Goal: Use online tool/utility: Utilize a website feature to perform a specific function

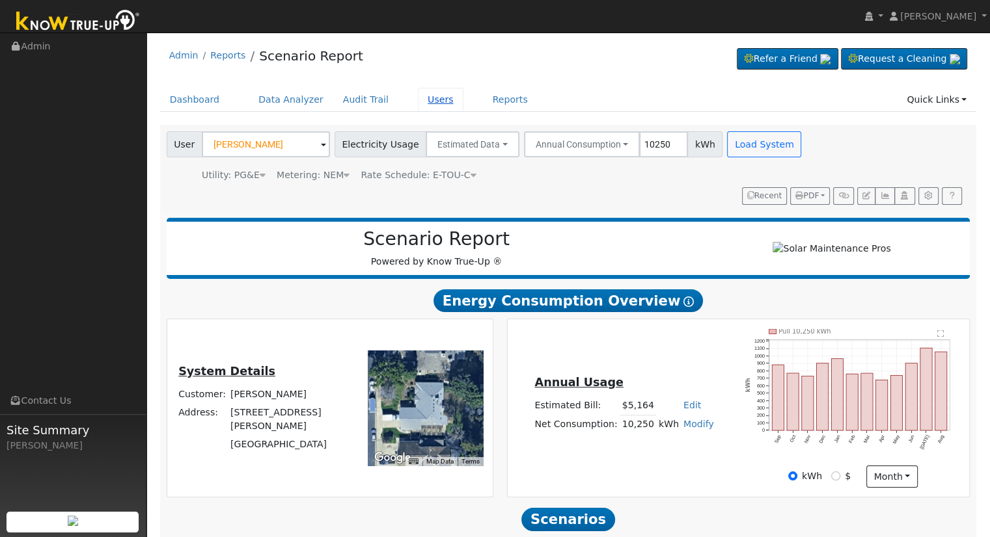
click at [424, 105] on link "Users" at bounding box center [441, 100] width 46 height 24
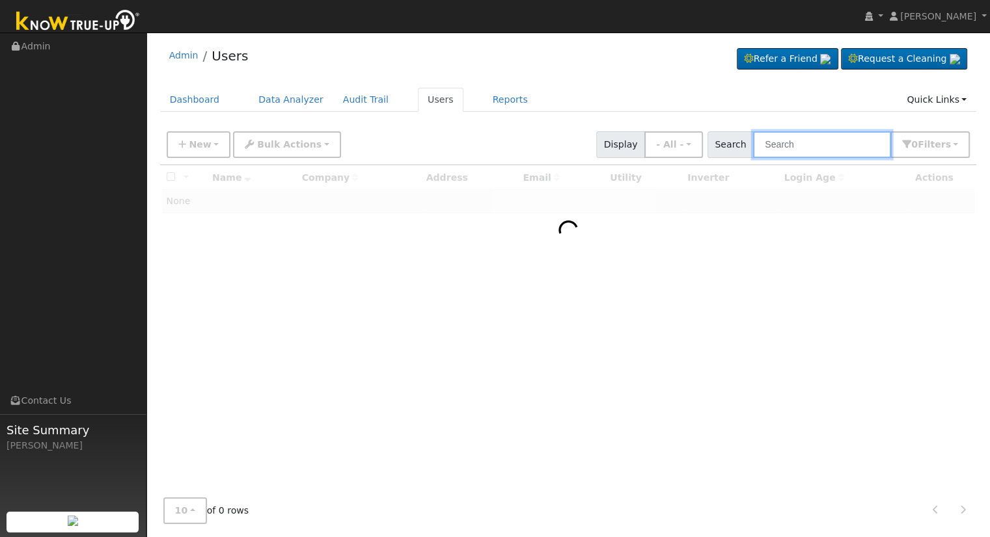
click at [794, 148] on input "text" at bounding box center [822, 144] width 138 height 27
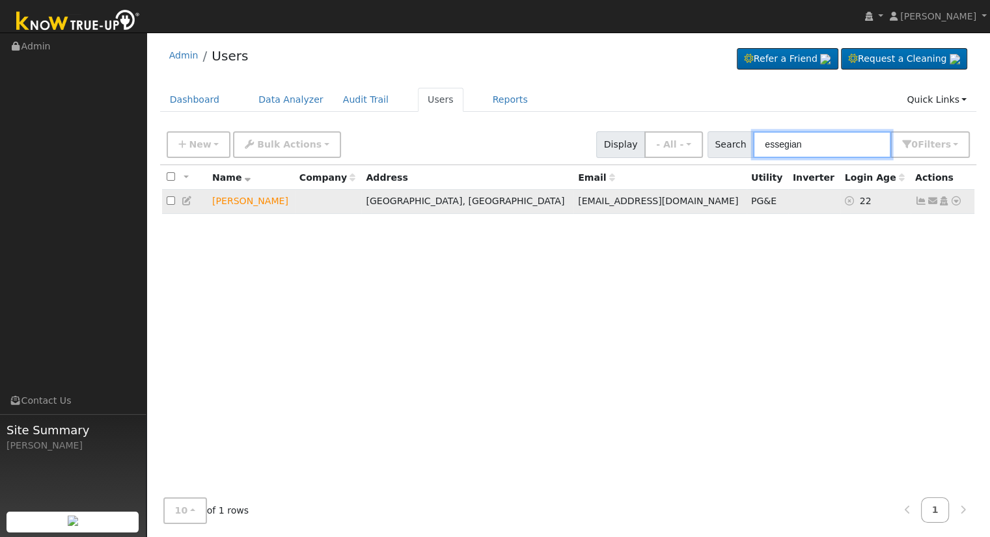
type input "essegian"
click at [954, 202] on icon at bounding box center [956, 200] width 12 height 9
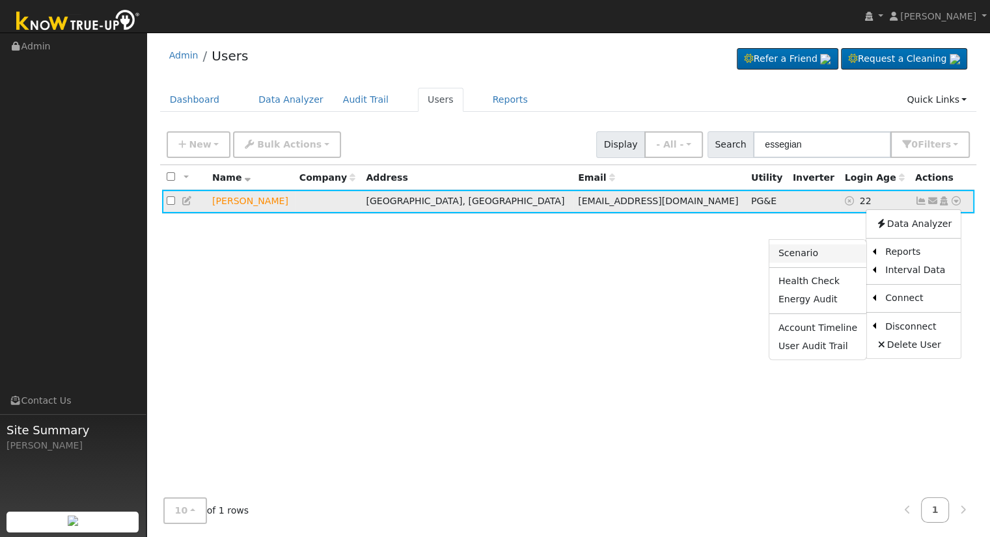
click at [813, 257] on link "Scenario" at bounding box center [817, 254] width 97 height 18
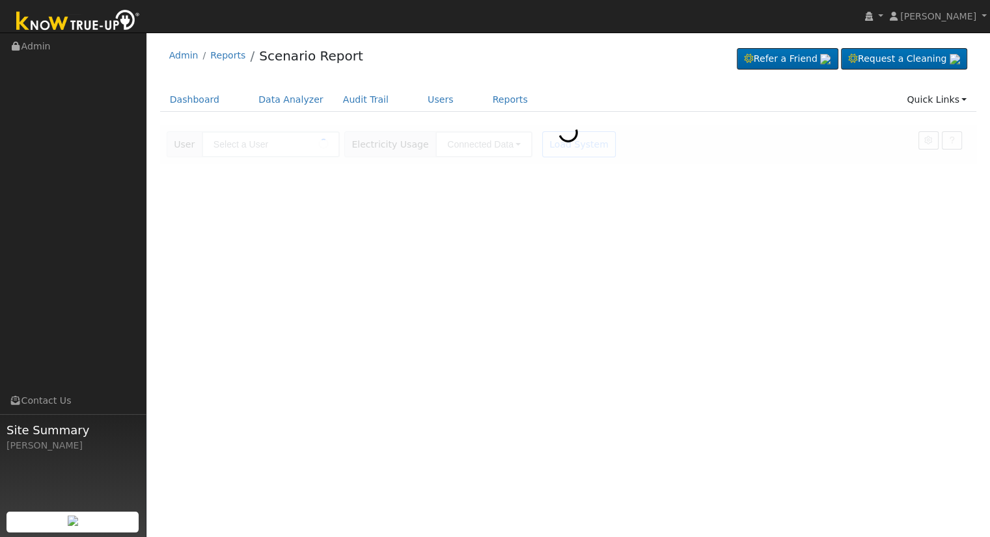
type input "[PERSON_NAME]"
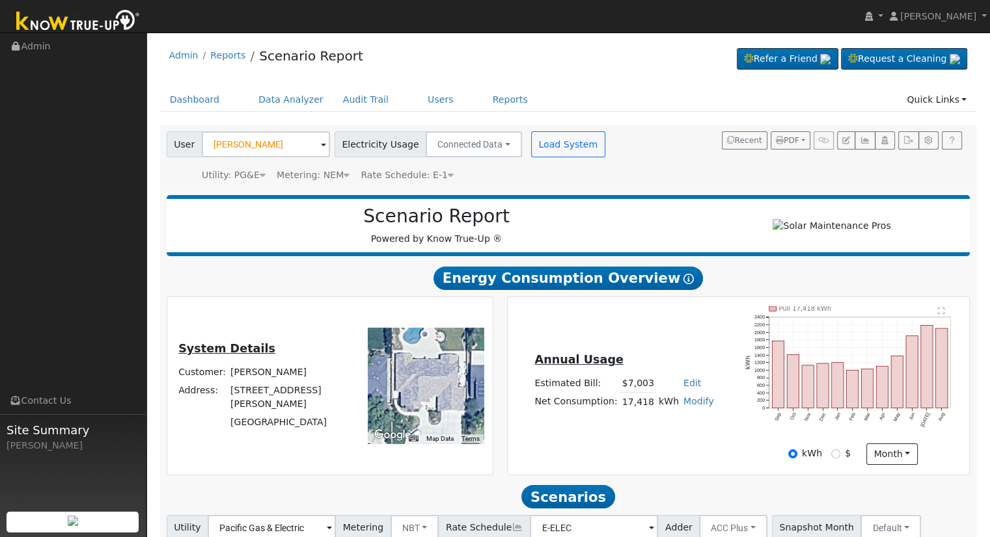
click at [688, 388] on link "Edit" at bounding box center [692, 383] width 18 height 10
type input "8012"
click at [645, 325] on div "Annual Usage Estimated Bill: $8,012 Edit Estimated Bill $ 8012 Annual Net Consu…" at bounding box center [737, 385] width 457 height 159
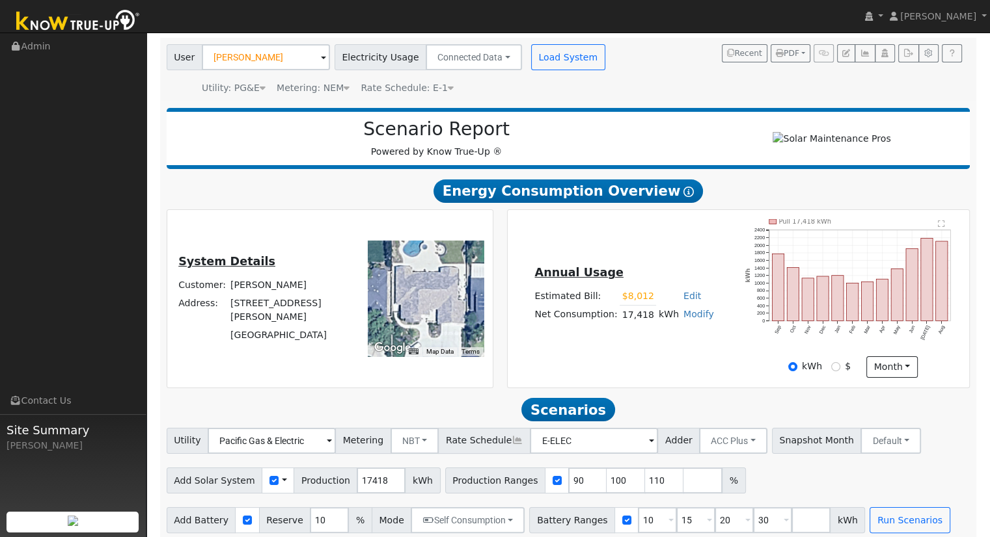
scroll to position [101, 0]
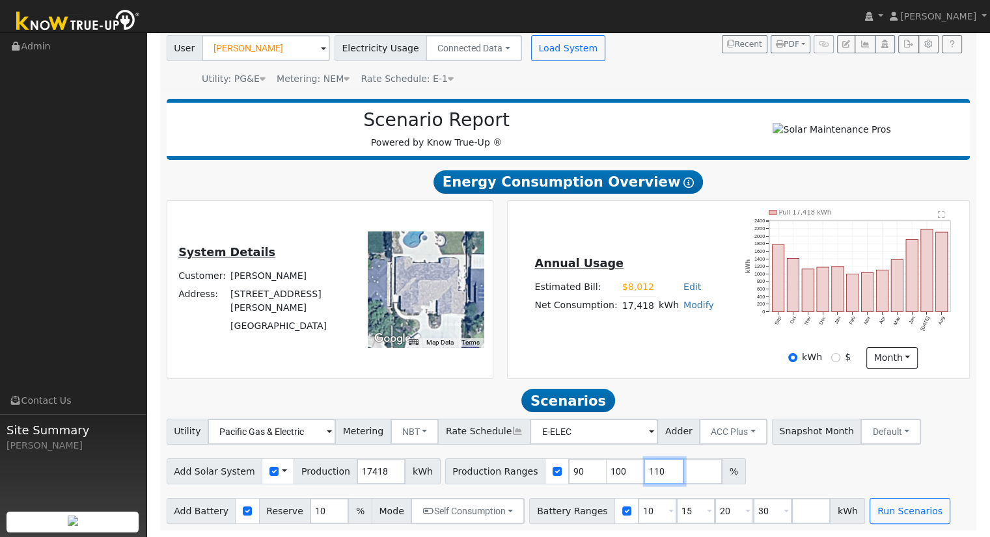
click at [645, 470] on input "110" at bounding box center [664, 472] width 39 height 26
type input "1"
type input "145.074061315"
click at [753, 508] on input "30" at bounding box center [772, 511] width 39 height 26
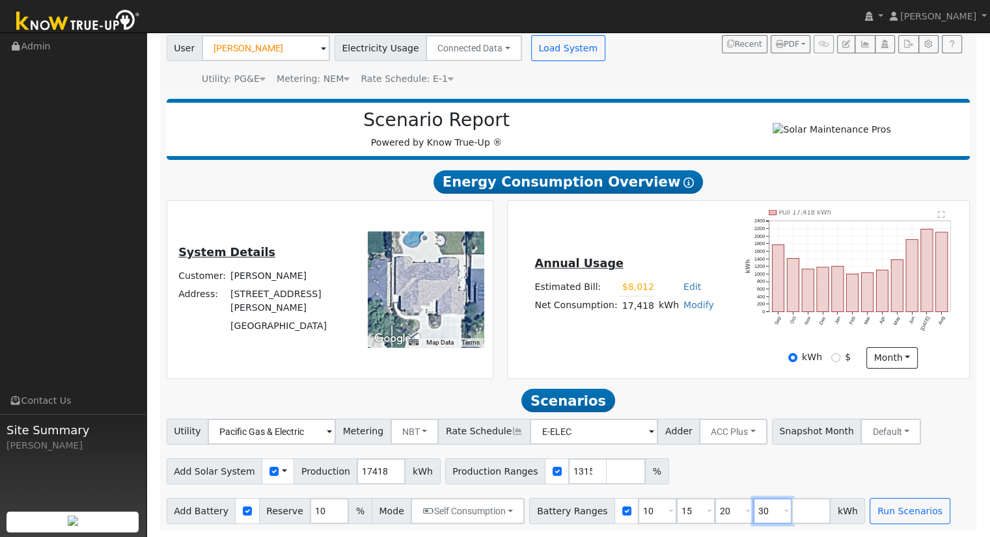
scroll to position [0, 0]
type input "3"
type input "1"
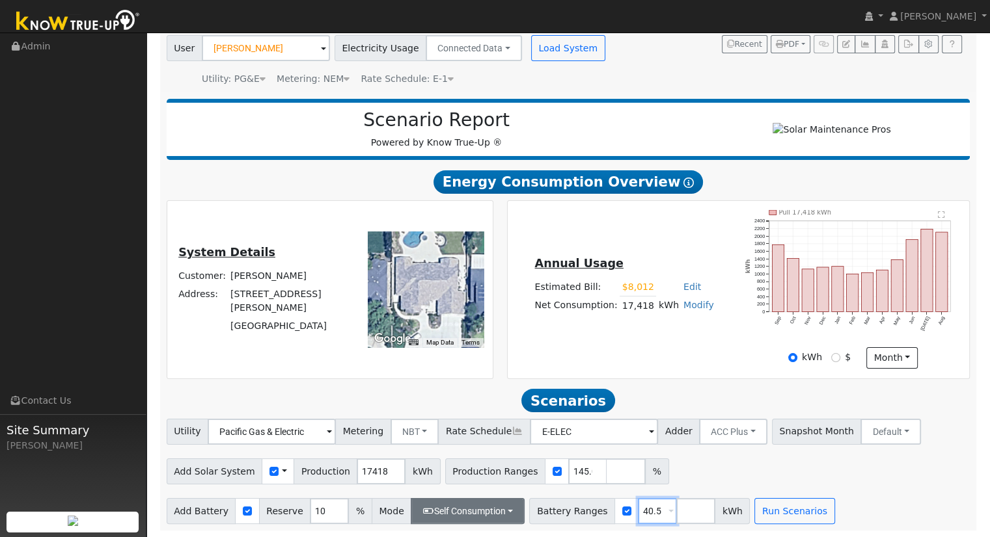
type input "40.5"
click at [480, 508] on button "Self Consumption" at bounding box center [468, 511] width 114 height 26
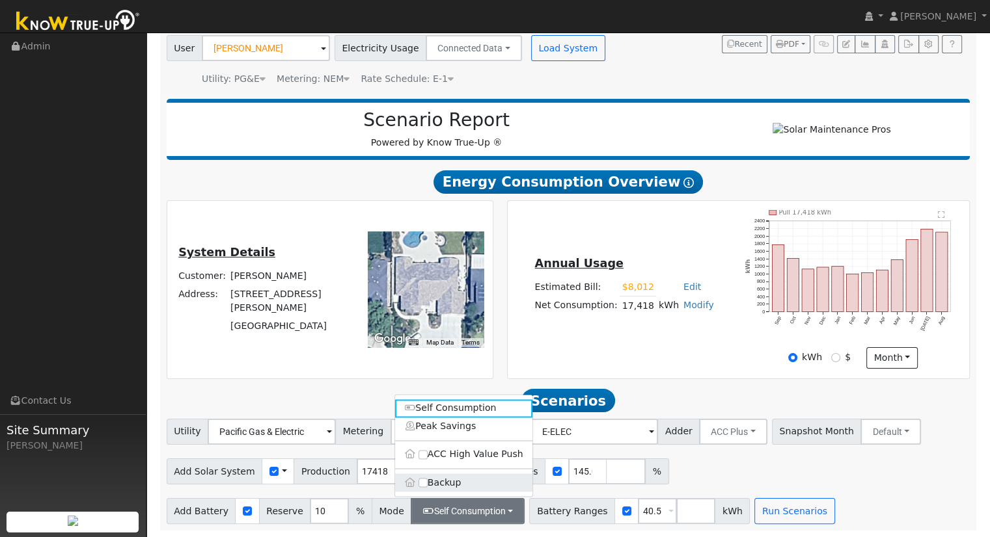
click at [457, 483] on label "Backup" at bounding box center [463, 483] width 137 height 18
click at [427, 483] on input "Backup" at bounding box center [422, 482] width 9 height 9
type input "20"
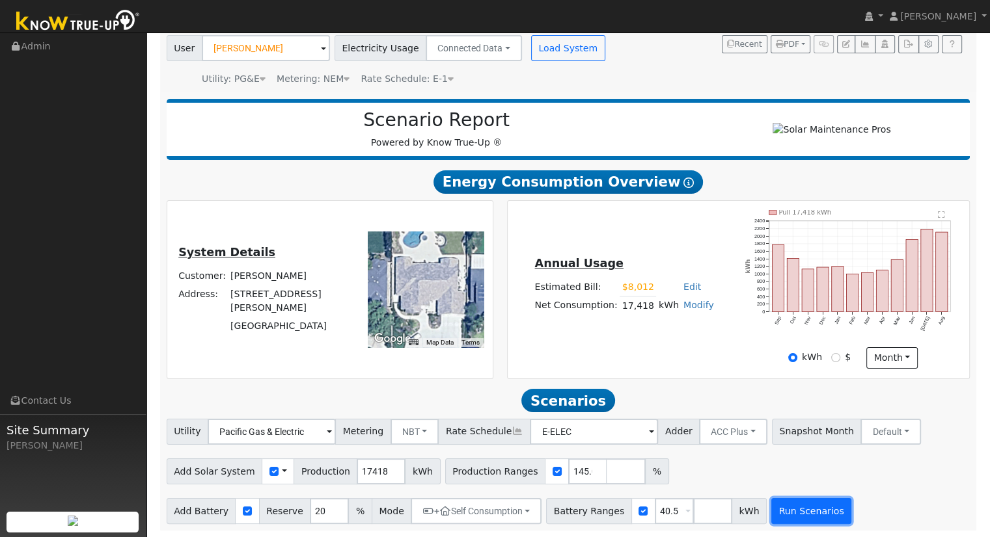
click at [784, 509] on button "Run Scenarios" at bounding box center [811, 511] width 80 height 26
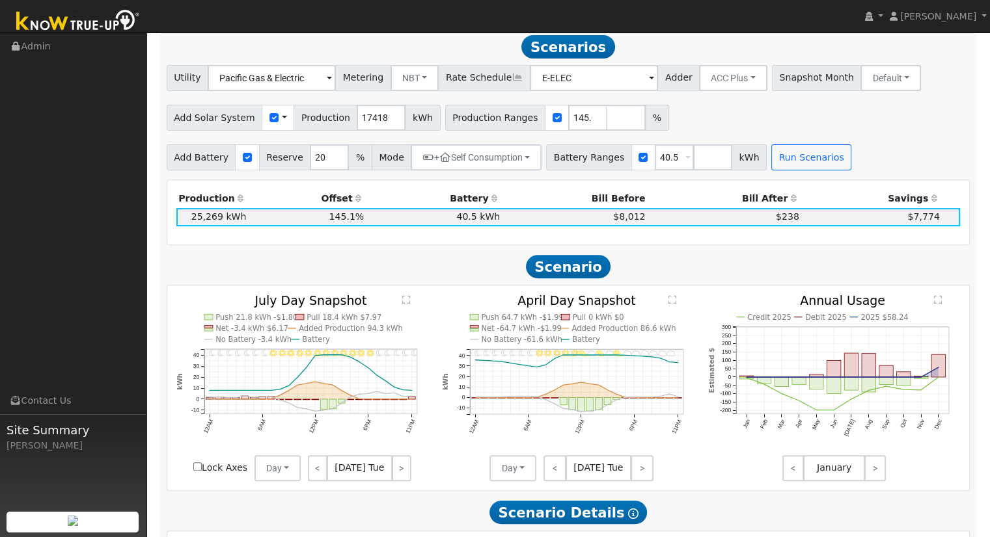
scroll to position [956, 0]
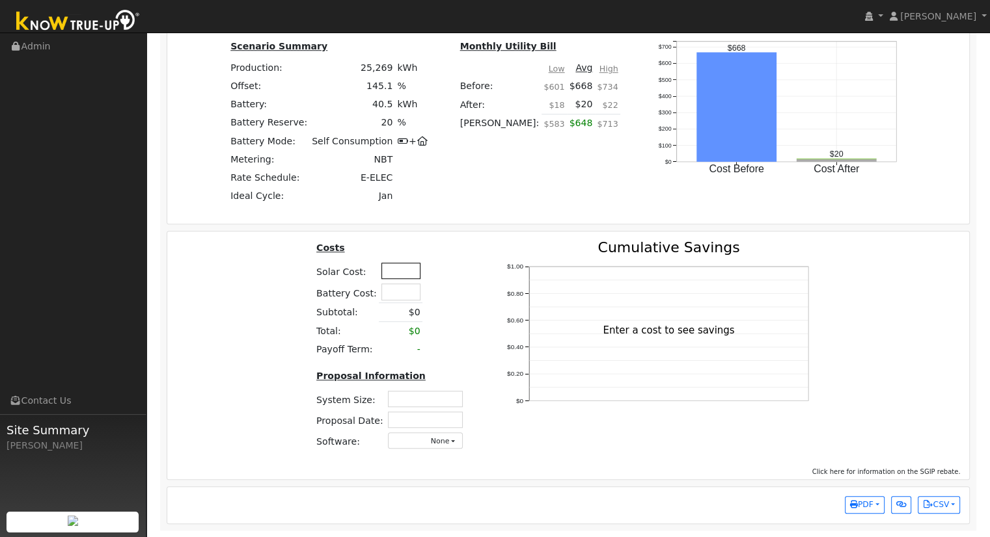
click at [393, 275] on input "text" at bounding box center [400, 271] width 39 height 16
type input "$77,150"
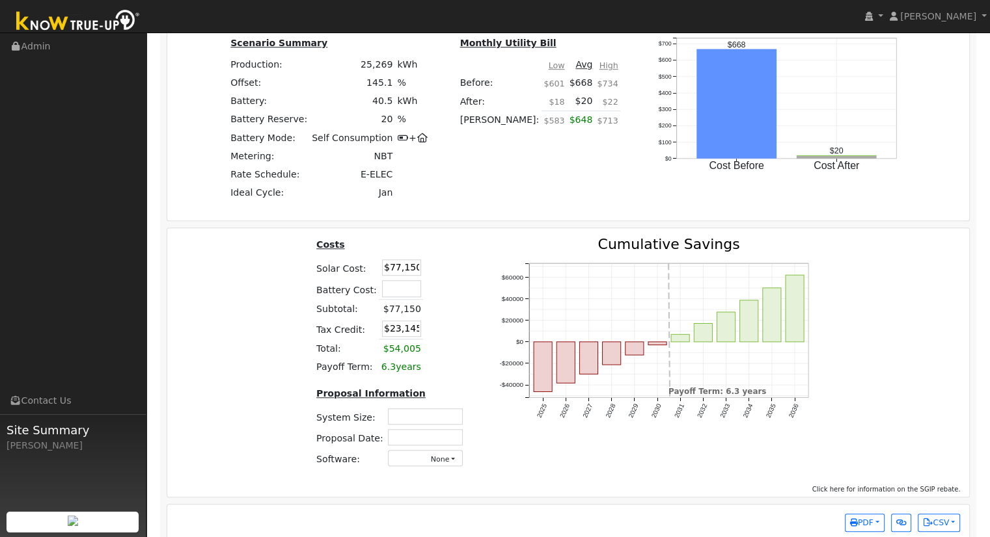
click at [273, 343] on div "Costs Solar Cost: $77,150 Battery Cost: Subtotal: $77,150 Tax Credit: $23,145 T…" at bounding box center [568, 357] width 811 height 241
click at [438, 422] on input "text" at bounding box center [425, 417] width 75 height 16
type input "17.22"
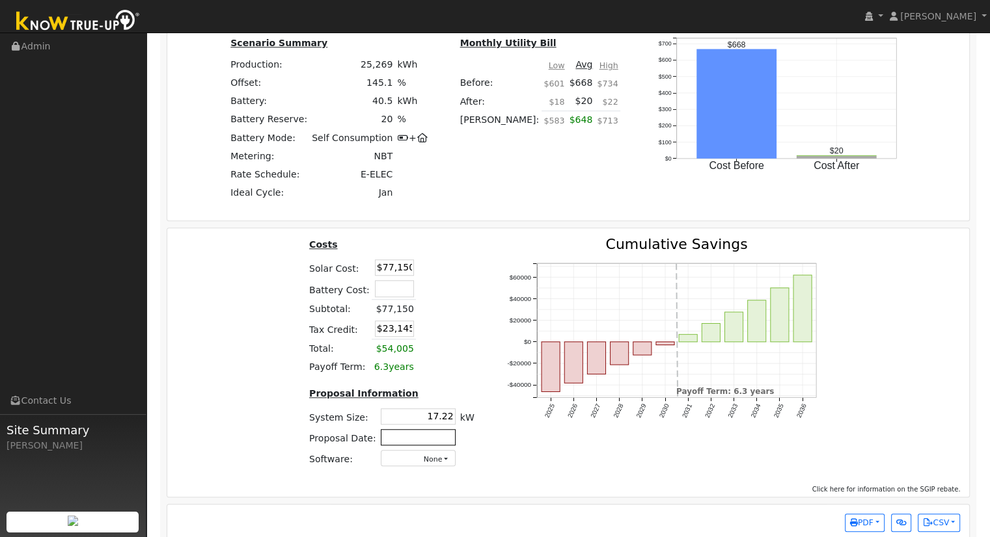
drag, startPoint x: 409, startPoint y: 442, endPoint x: 418, endPoint y: 439, distance: 9.5
click at [409, 442] on input "text" at bounding box center [418, 437] width 75 height 16
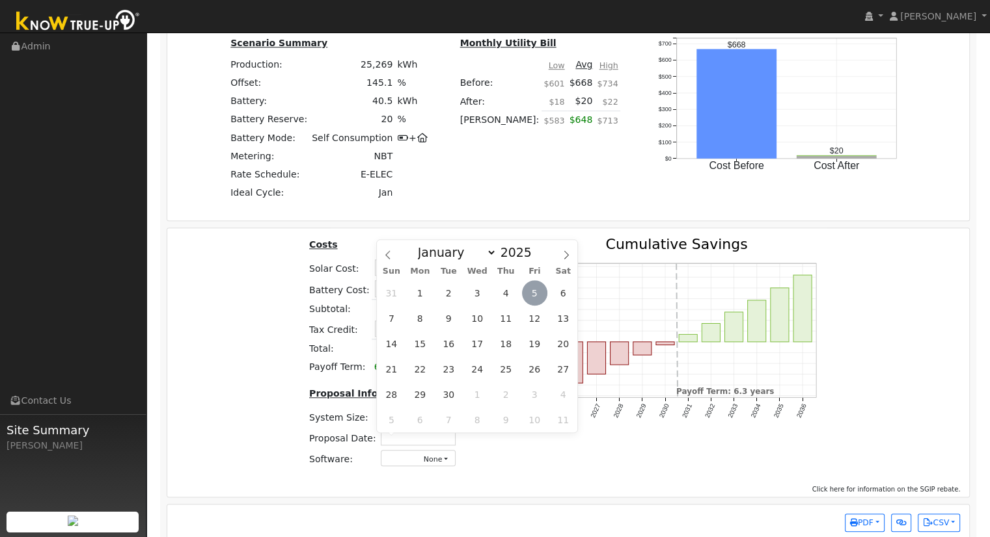
click at [533, 294] on span "5" at bounding box center [534, 292] width 25 height 25
type input "09/05/2025"
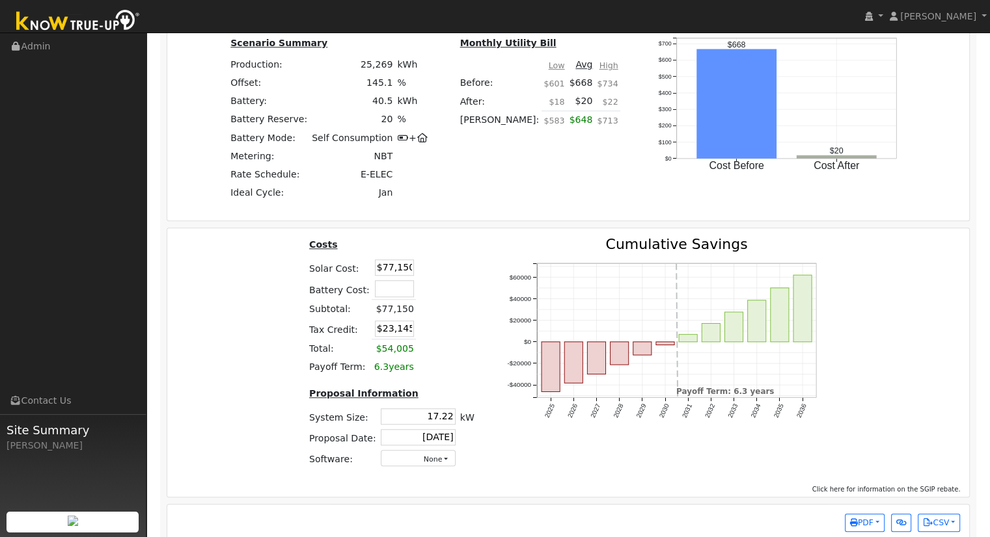
click at [869, 260] on div "Costs Solar Cost: $77,150 Battery Cost: Subtotal: $77,150 Tax Credit: $23,145 T…" at bounding box center [568, 357] width 811 height 241
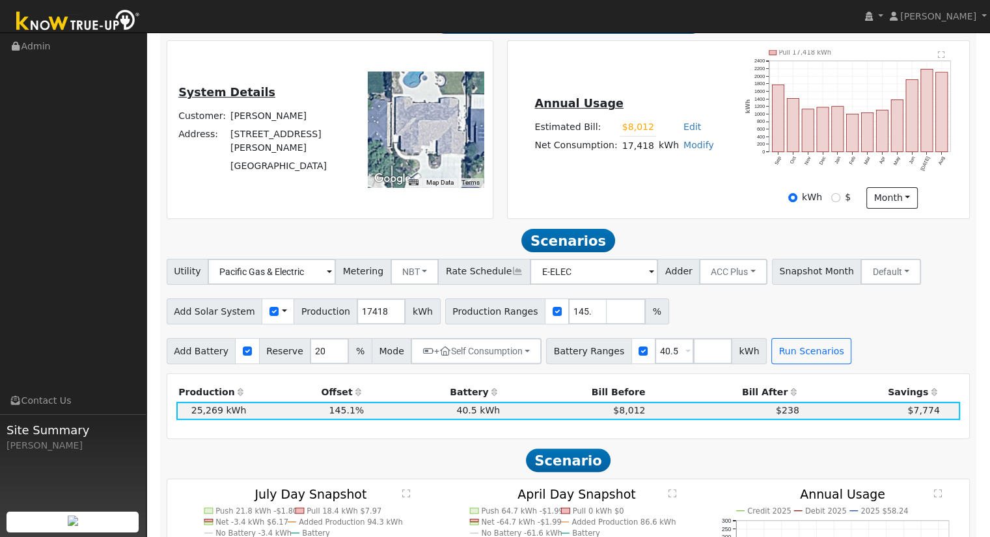
scroll to position [0, 0]
